Goal: Transaction & Acquisition: Purchase product/service

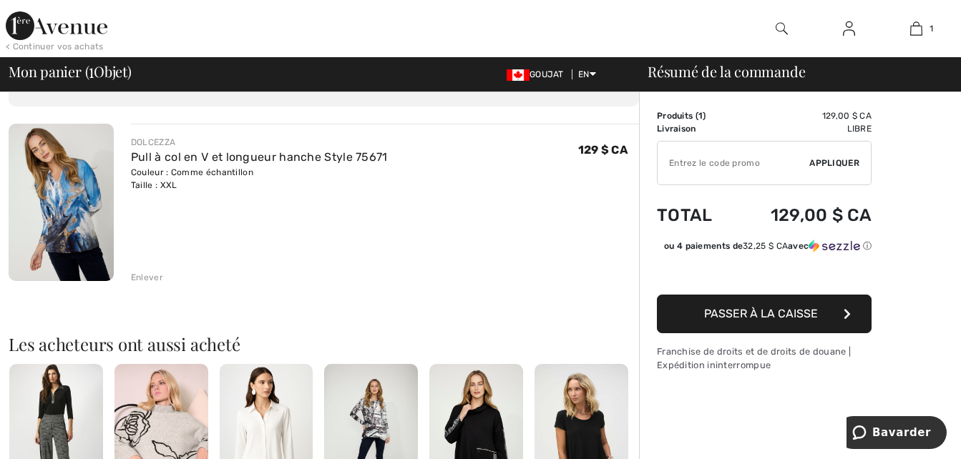
scroll to position [57, 0]
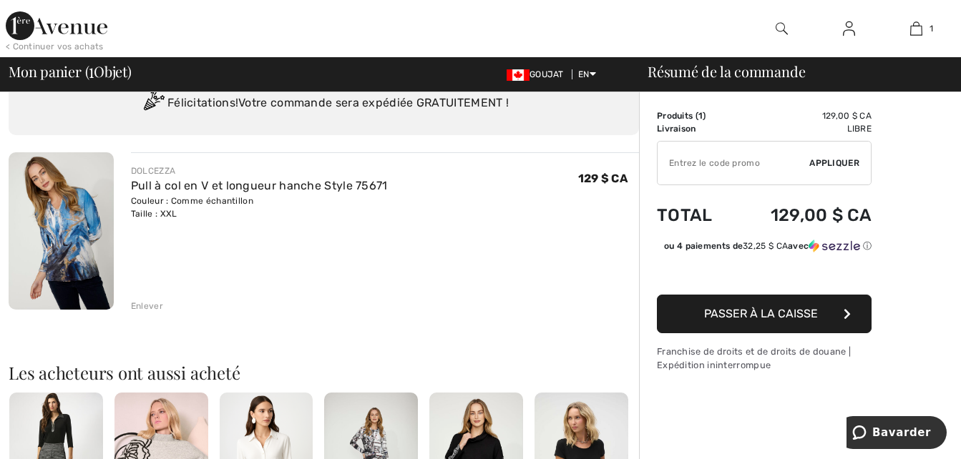
click at [809, 311] on span "Passer à la caisse" at bounding box center [761, 314] width 114 height 14
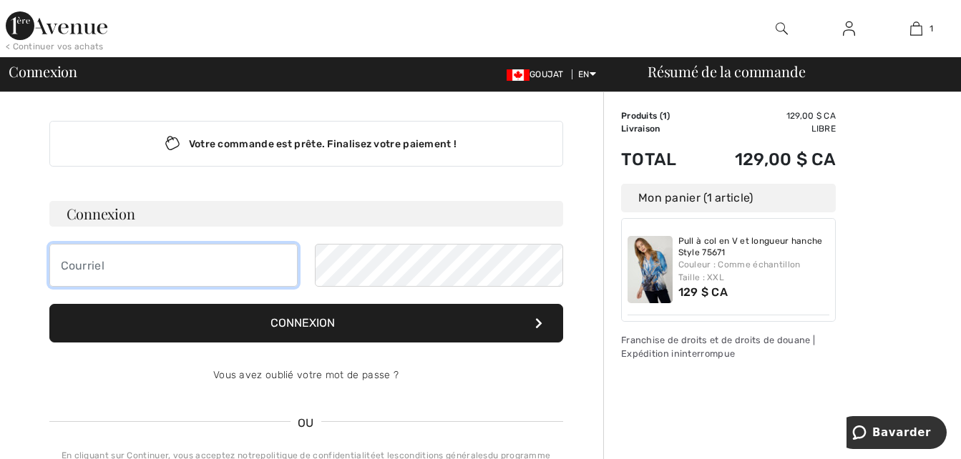
click at [92, 267] on input "email" at bounding box center [173, 265] width 248 height 43
type input "longprepierre059@gmail.com"
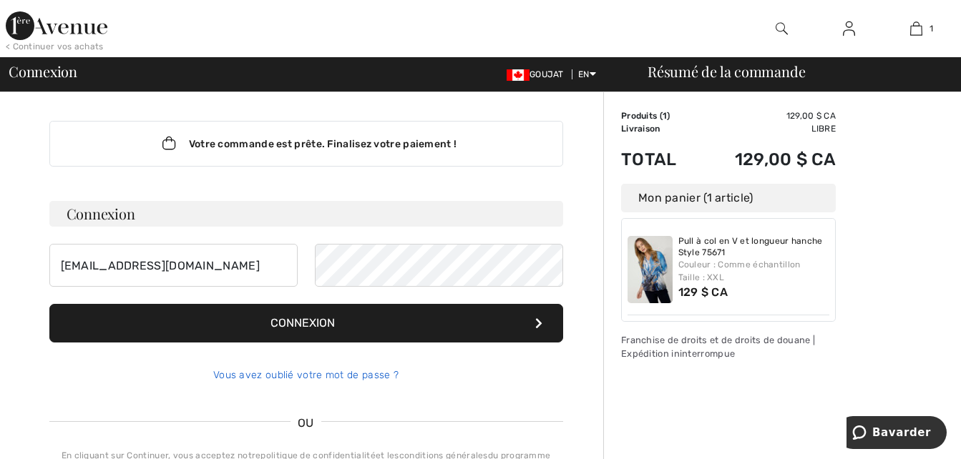
click at [313, 372] on link "Vous avez oublié votre mot de passe ?" at bounding box center [305, 375] width 185 height 12
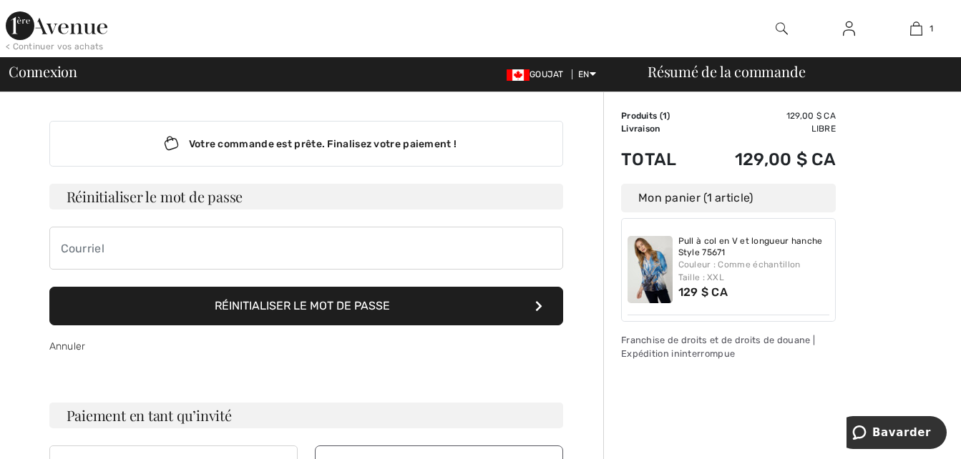
click at [326, 302] on font "Réinitialiser le mot de passe" at bounding box center [302, 306] width 175 height 14
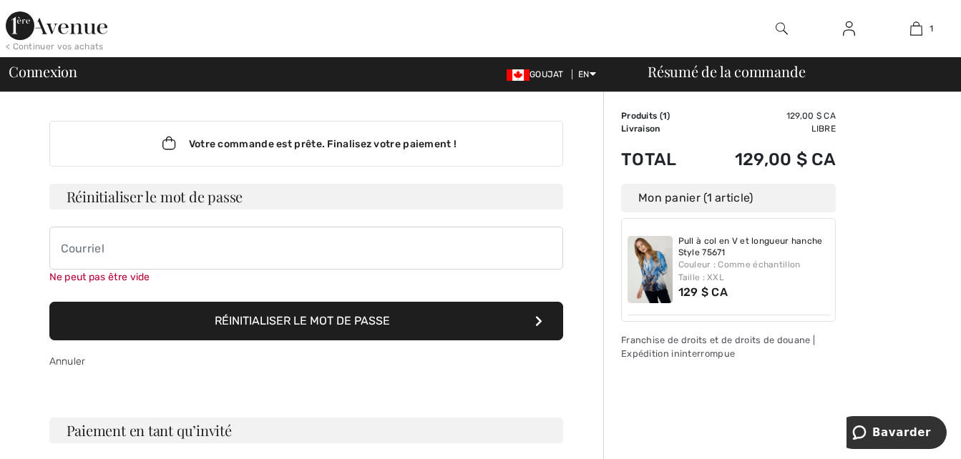
scroll to position [112, 0]
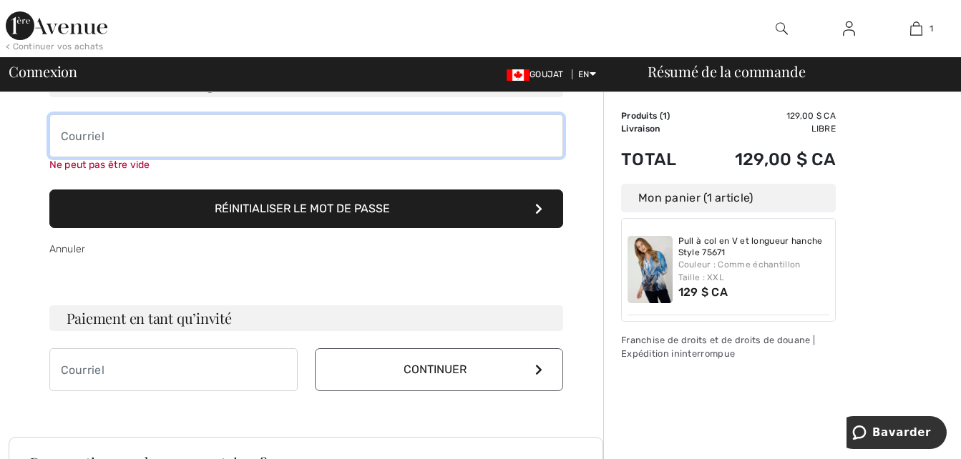
click at [67, 137] on input "email" at bounding box center [306, 136] width 514 height 43
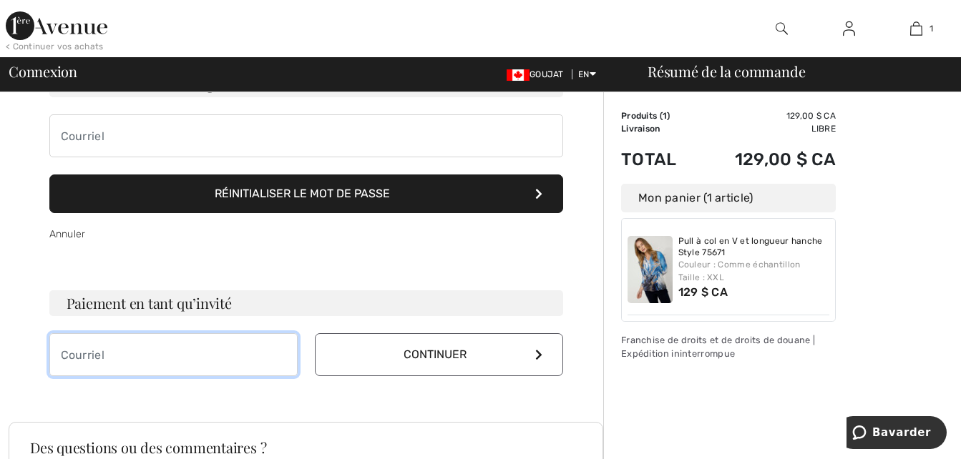
click at [83, 368] on input "email" at bounding box center [173, 354] width 248 height 43
click at [62, 353] on input "email" at bounding box center [173, 354] width 248 height 43
type input "Calebchloe2"
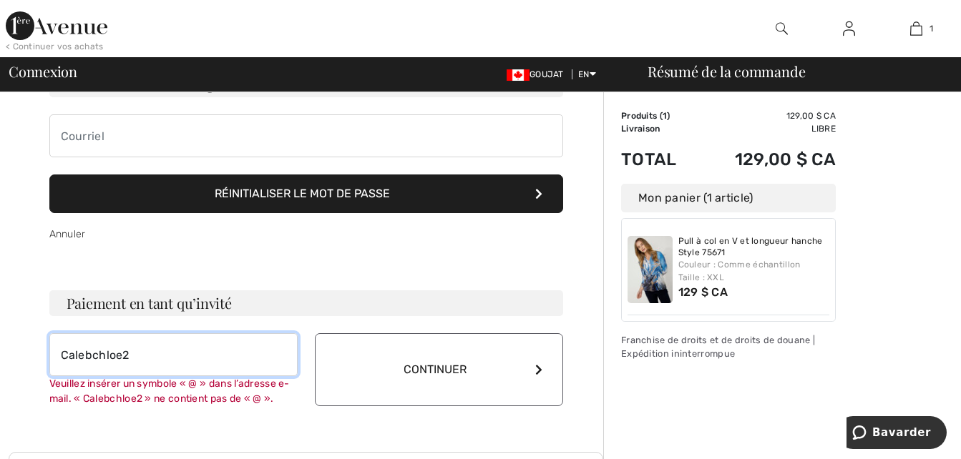
click at [132, 355] on input "Calebchloe2" at bounding box center [173, 354] width 248 height 43
type input "C"
type input "É"
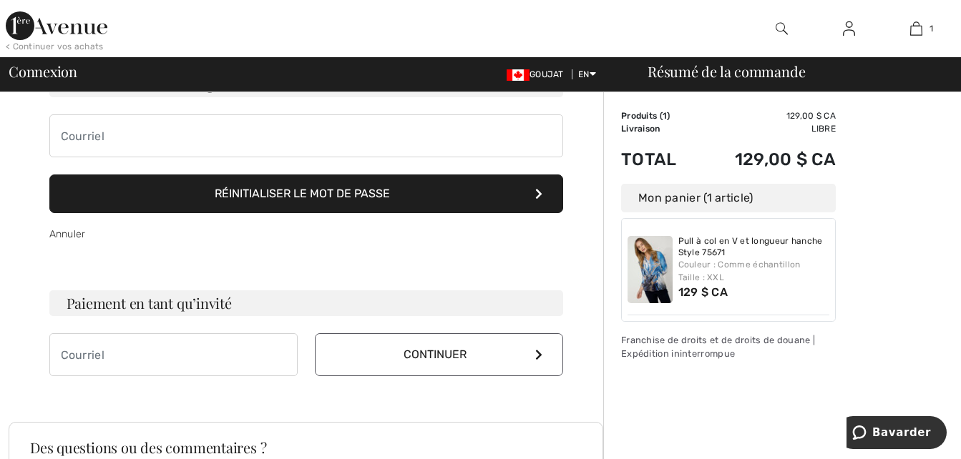
click at [444, 366] on button "Continuer" at bounding box center [439, 354] width 248 height 43
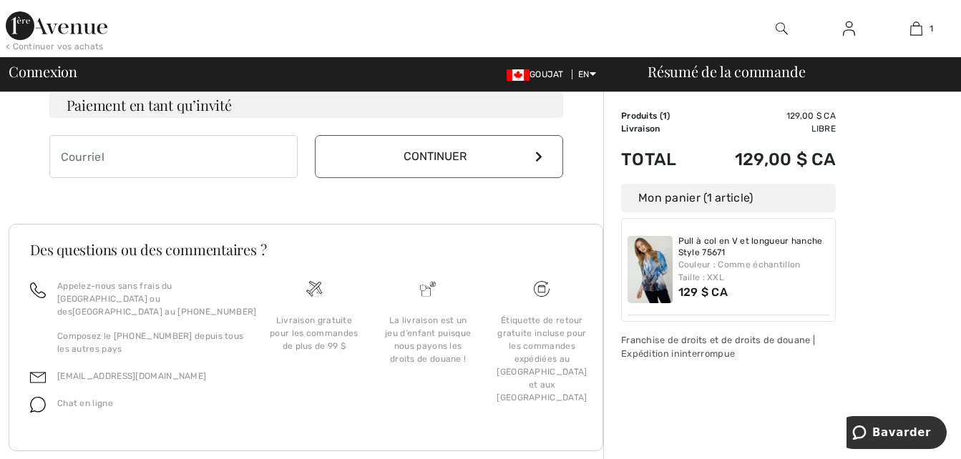
scroll to position [326, 0]
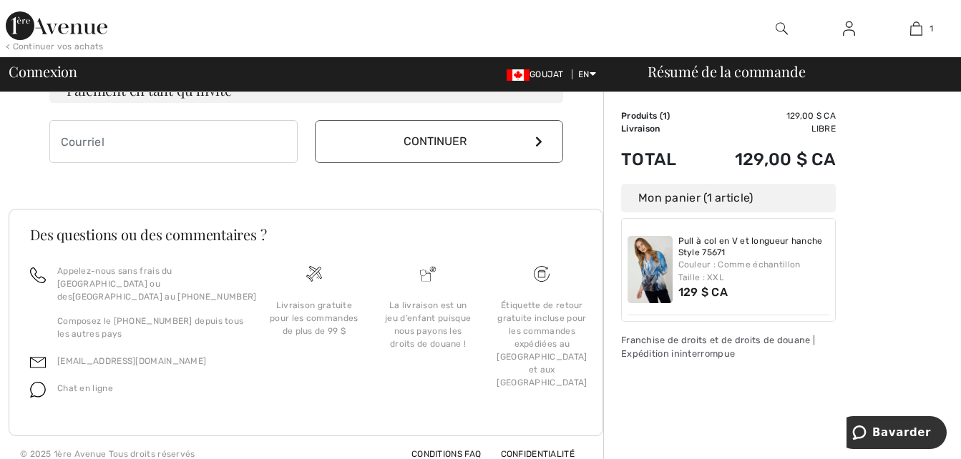
click at [440, 140] on font "Continuer" at bounding box center [435, 142] width 63 height 14
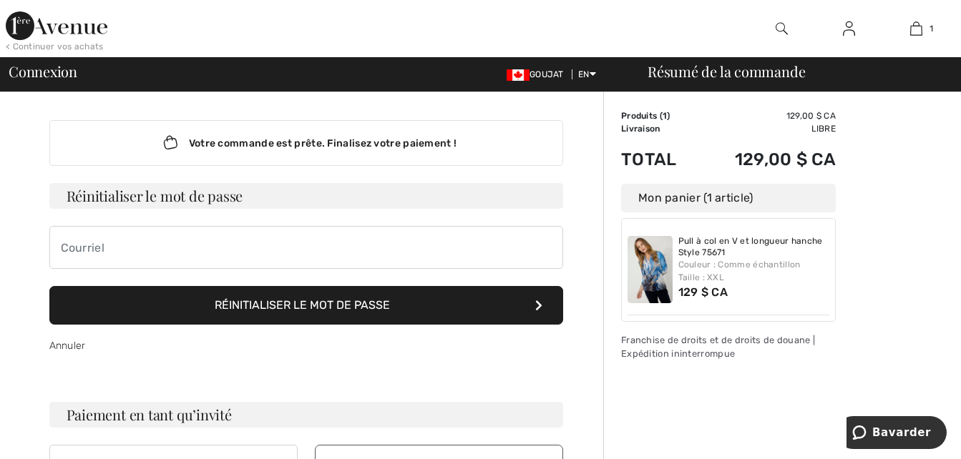
scroll to position [0, 0]
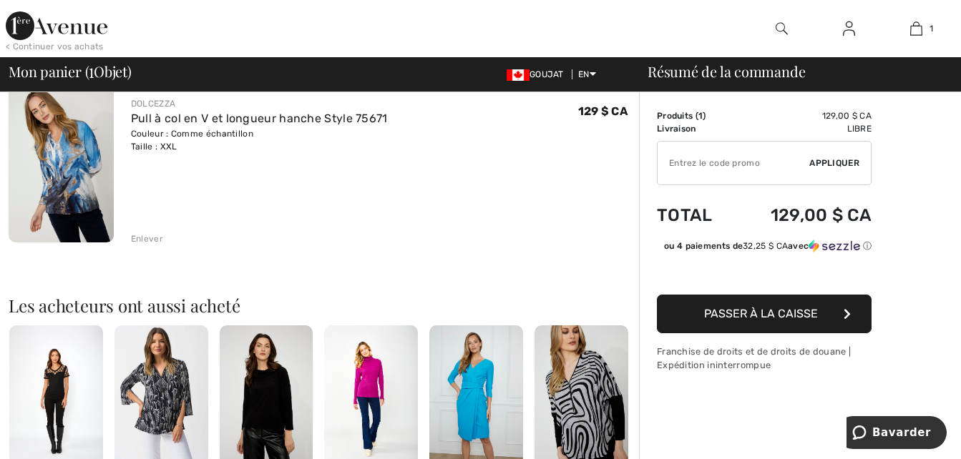
scroll to position [176, 0]
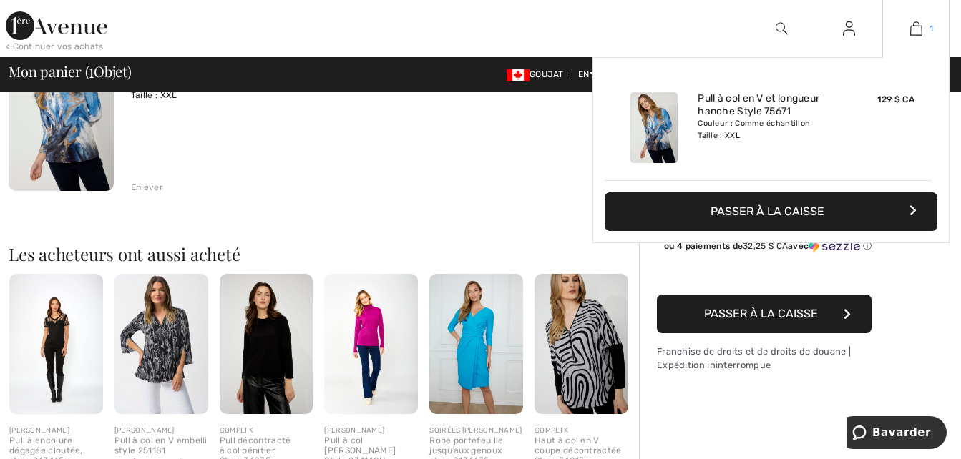
click at [918, 24] on img at bounding box center [916, 28] width 12 height 17
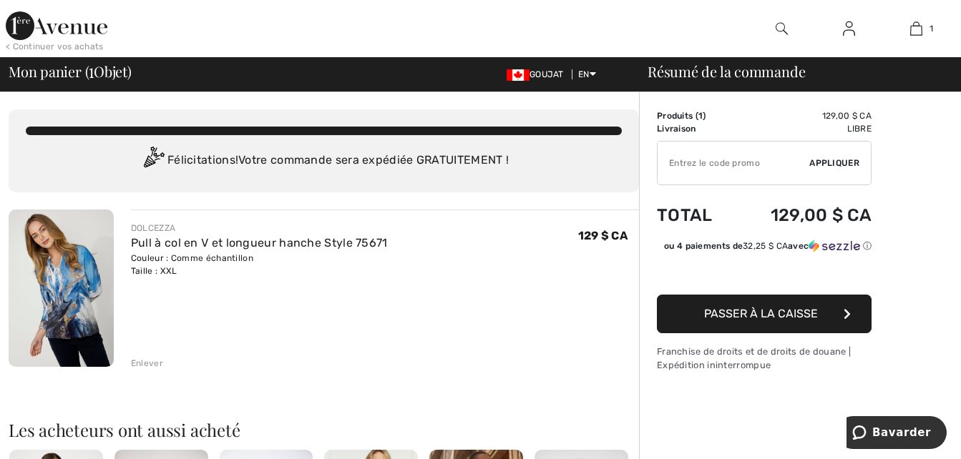
click at [722, 309] on span "Passer à la caisse" at bounding box center [761, 314] width 114 height 14
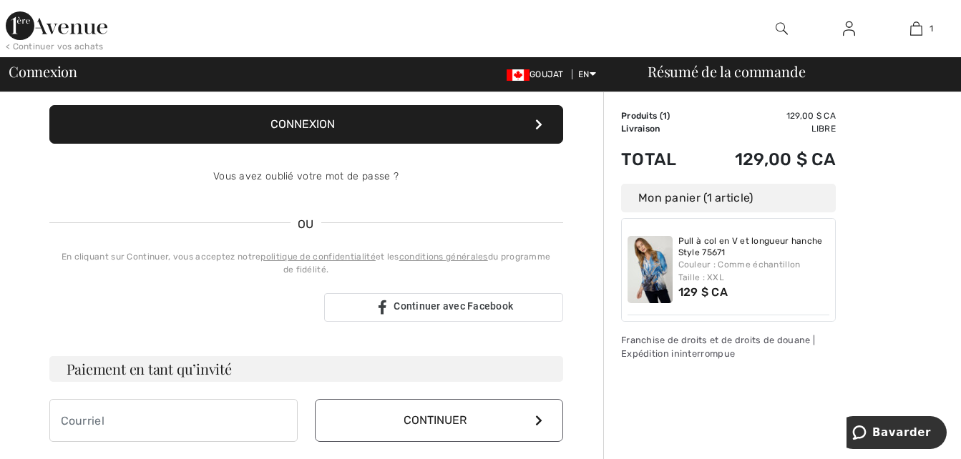
scroll to position [200, 0]
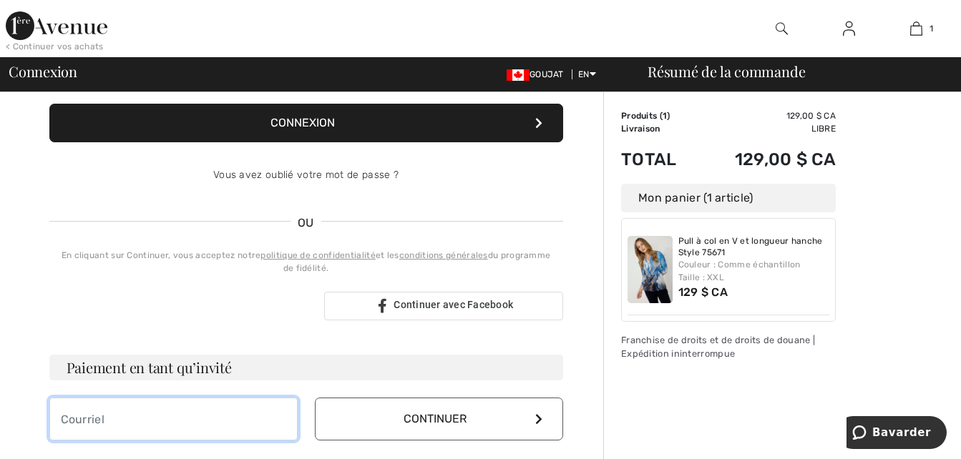
click at [71, 417] on input "email" at bounding box center [173, 419] width 248 height 43
click at [455, 419] on font "Continuer" at bounding box center [435, 419] width 63 height 14
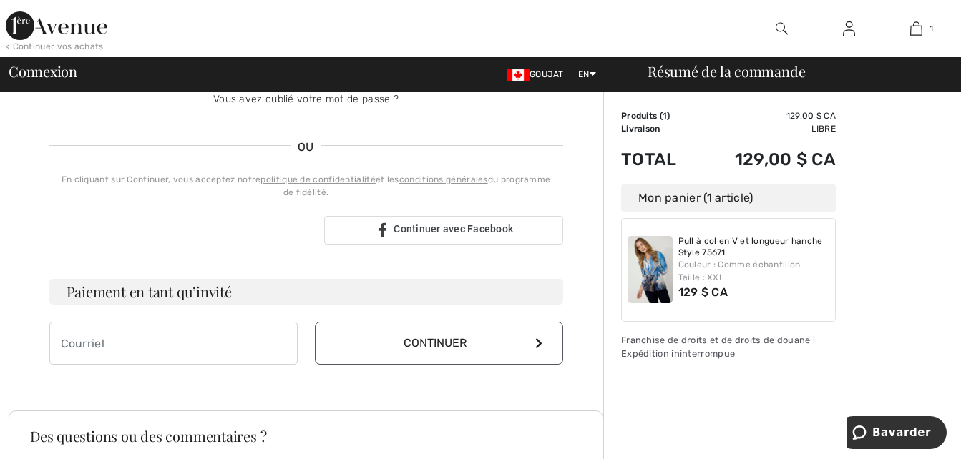
scroll to position [278, 0]
click at [463, 231] on span "Continuer avec Facebook" at bounding box center [454, 227] width 120 height 11
